Goal: Check status: Check status

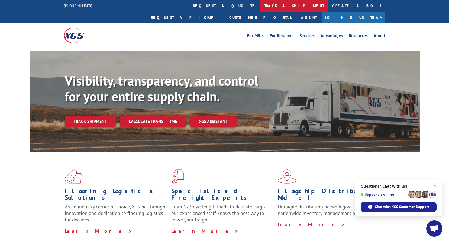
click at [260, 8] on link "track a shipment" at bounding box center [294, 6] width 68 height 12
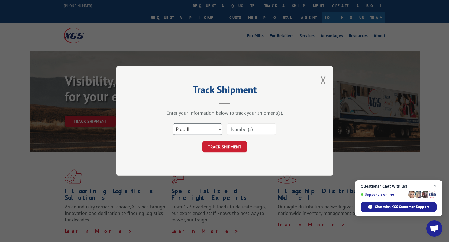
click at [206, 133] on select "Select category... Probill BOL PO" at bounding box center [198, 129] width 50 height 11
select select "bol"
click at [173, 124] on select "Select category... Probill BOL PO" at bounding box center [198, 129] width 50 height 11
drag, startPoint x: 248, startPoint y: 130, endPoint x: 244, endPoint y: 132, distance: 4.9
click at [248, 130] on input at bounding box center [252, 129] width 50 height 11
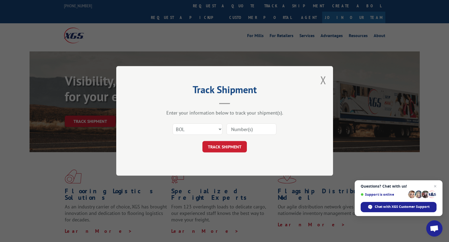
paste input "2851580"
type input "2851580"
click at [228, 148] on button "TRACK SHIPMENT" at bounding box center [225, 147] width 44 height 11
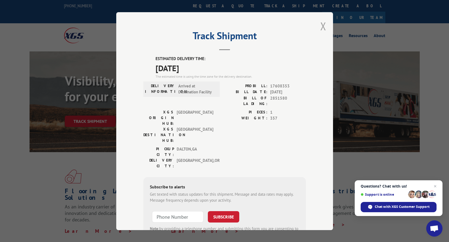
click at [324, 26] on button "Close modal" at bounding box center [324, 26] width 6 height 14
